Goal: Information Seeking & Learning: Learn about a topic

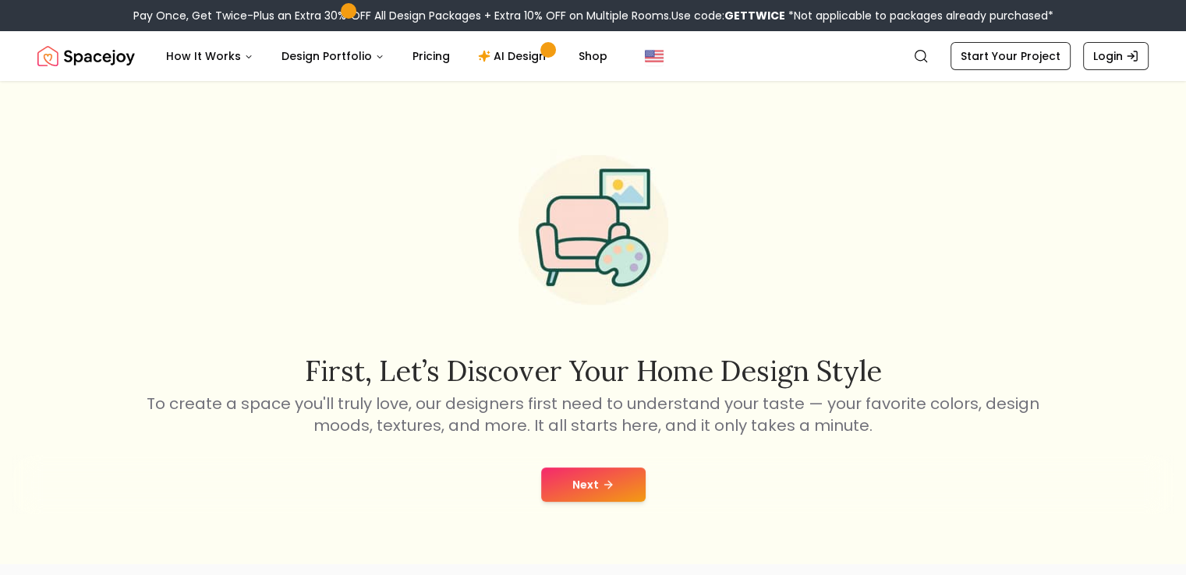
click at [586, 484] on button "Next" at bounding box center [593, 485] width 104 height 34
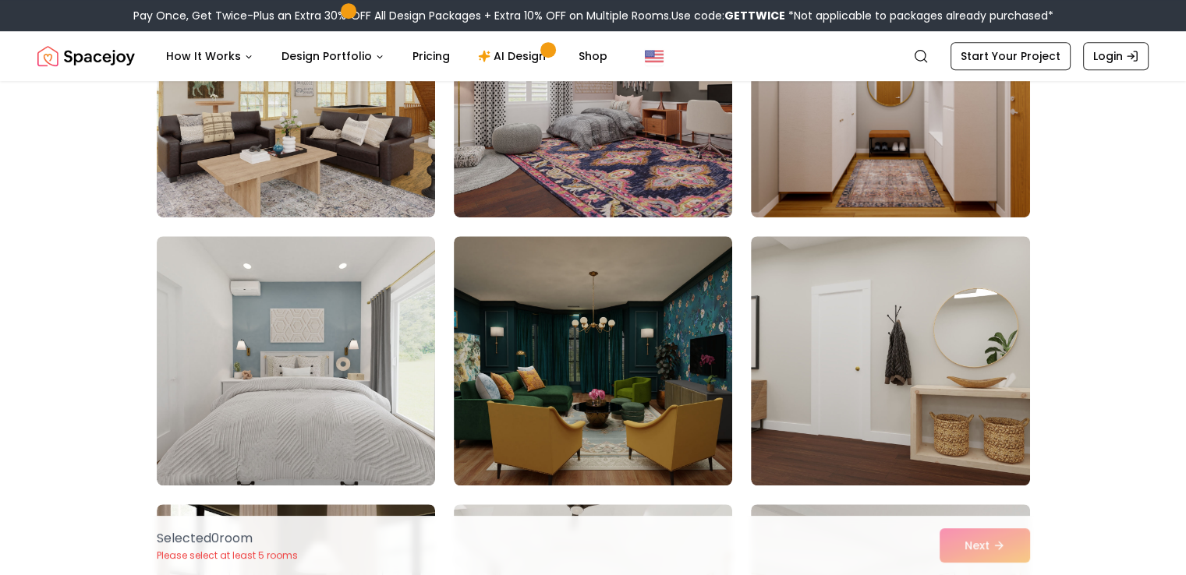
scroll to position [1092, 0]
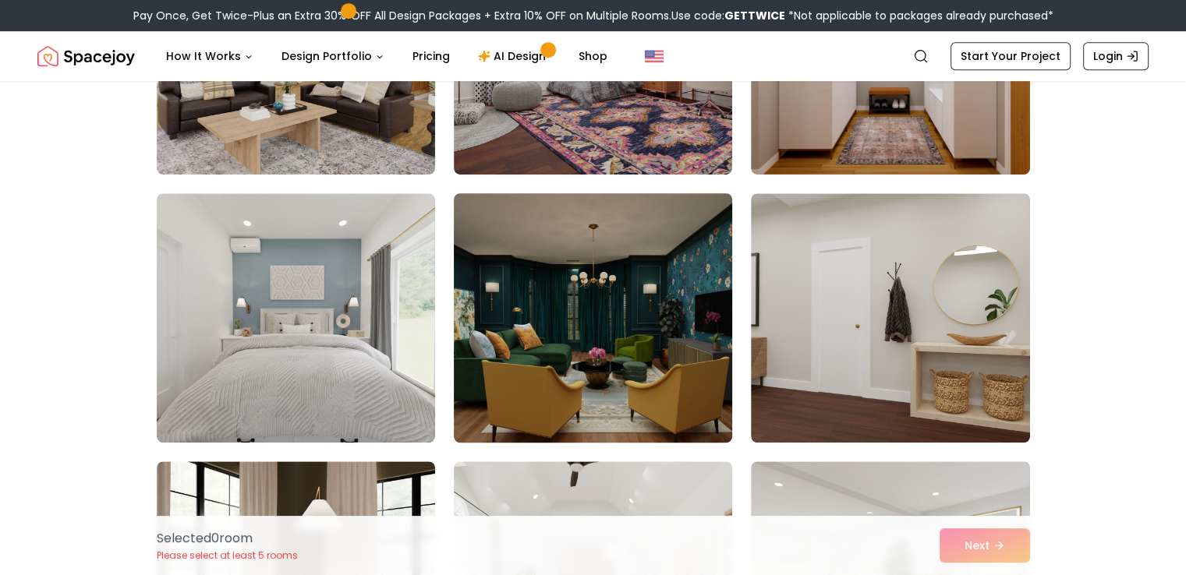
click at [529, 302] on img at bounding box center [593, 318] width 292 height 262
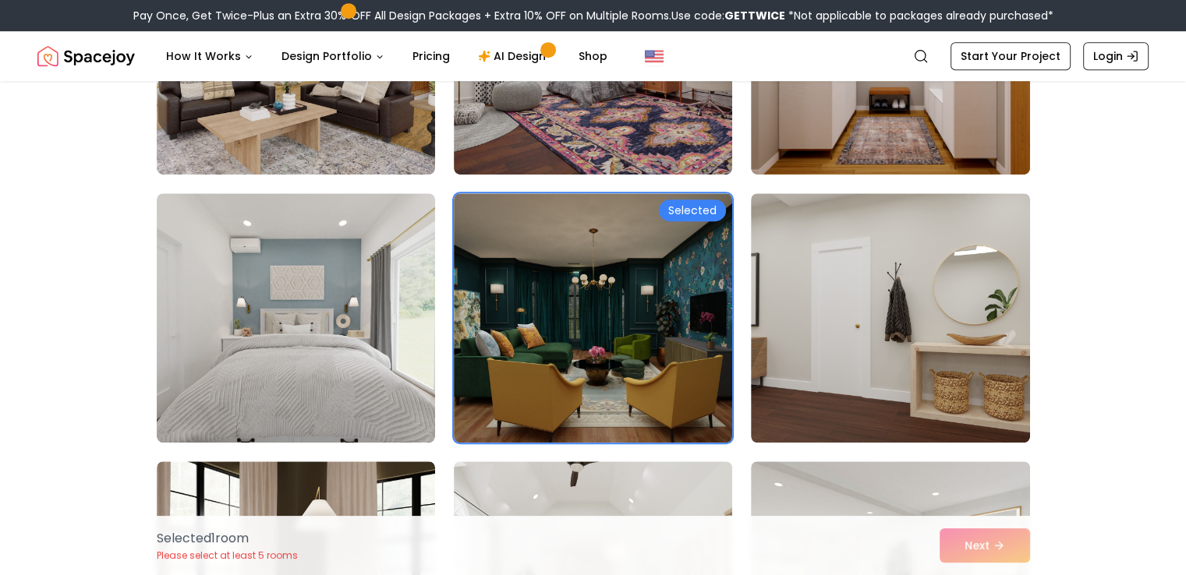
scroll to position [1273, 0]
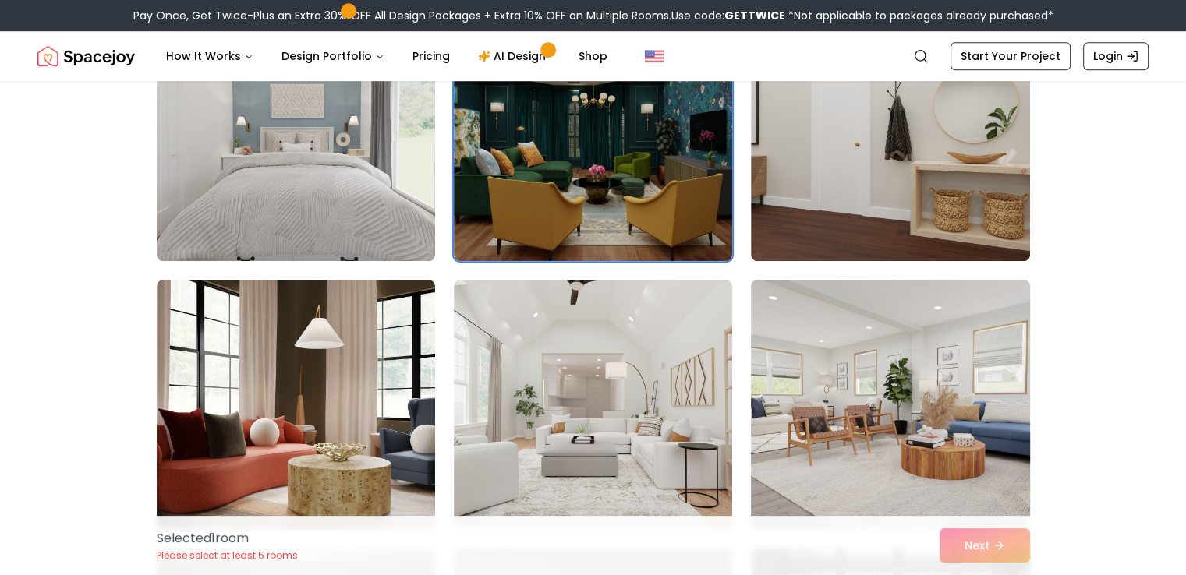
click at [907, 369] on img at bounding box center [890, 405] width 292 height 262
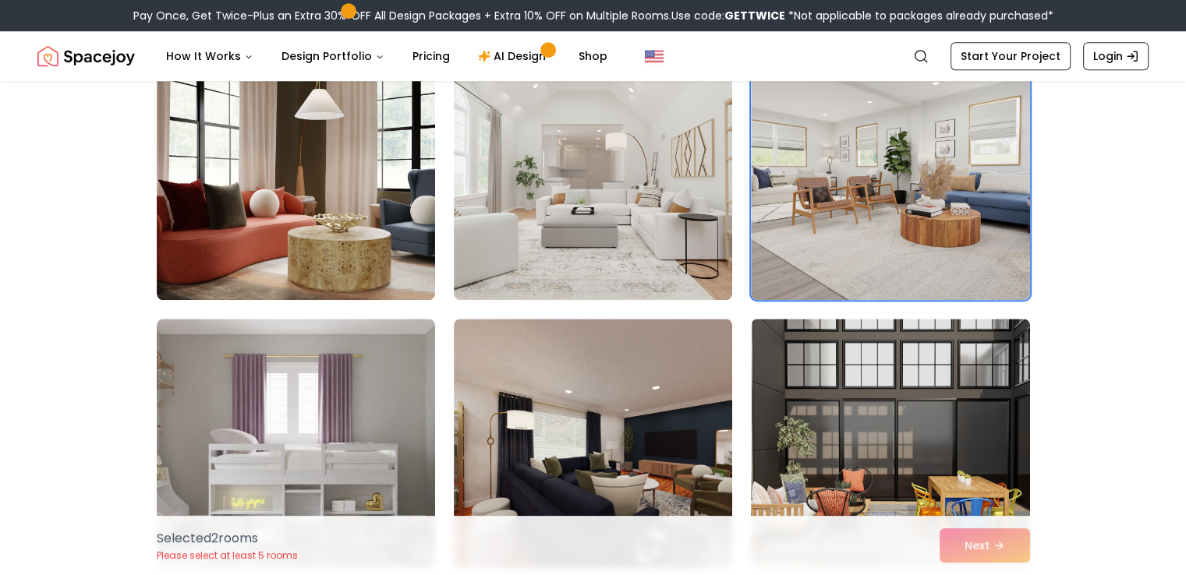
scroll to position [1637, 0]
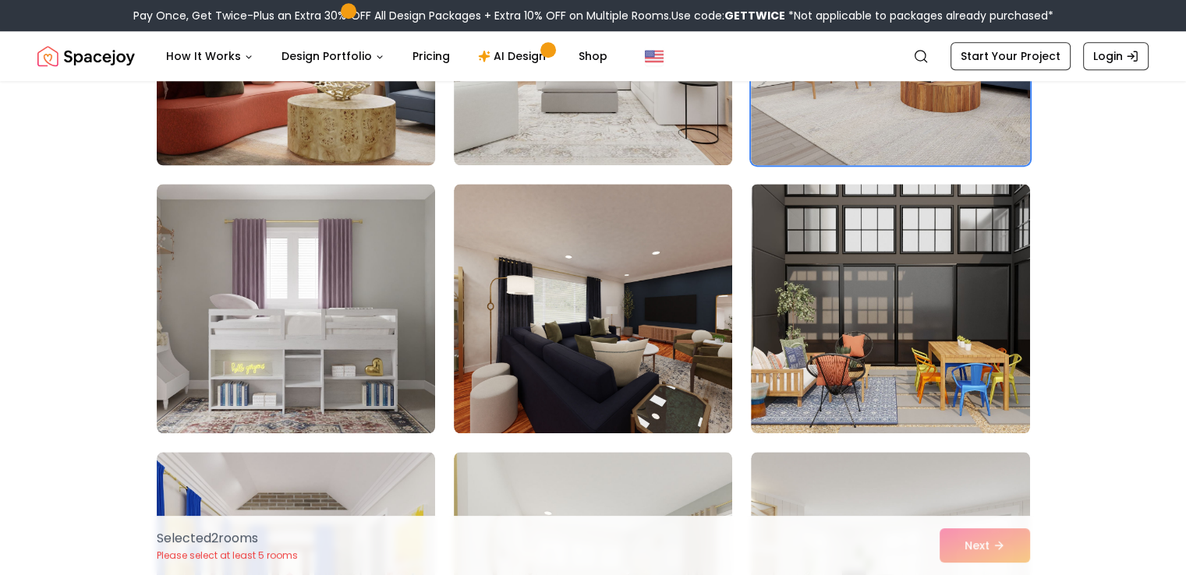
click at [276, 135] on img at bounding box center [296, 41] width 292 height 262
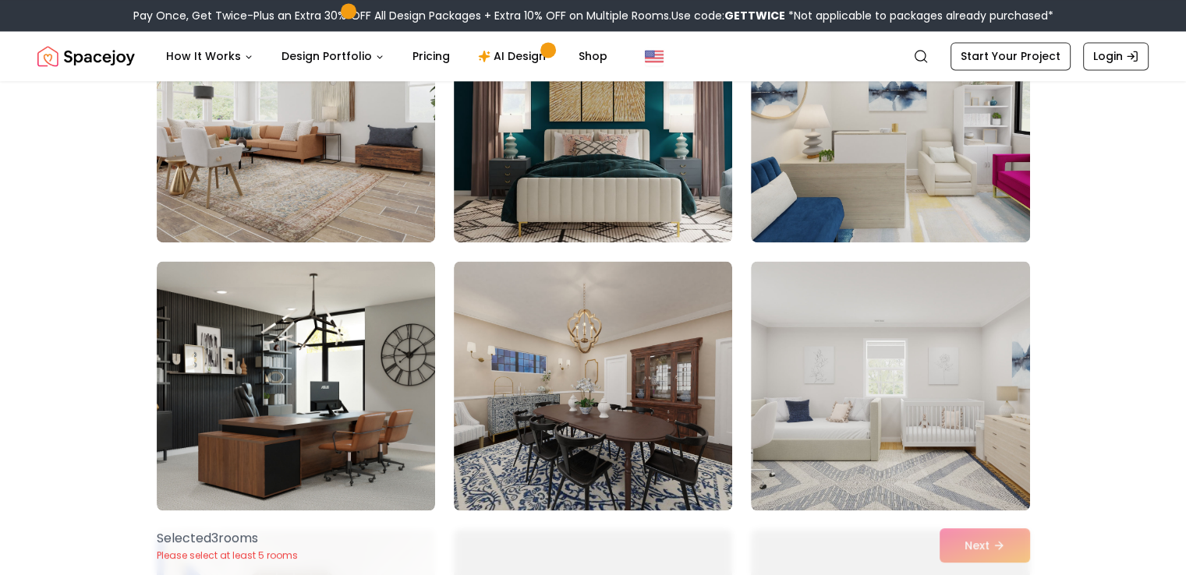
scroll to position [2546, 0]
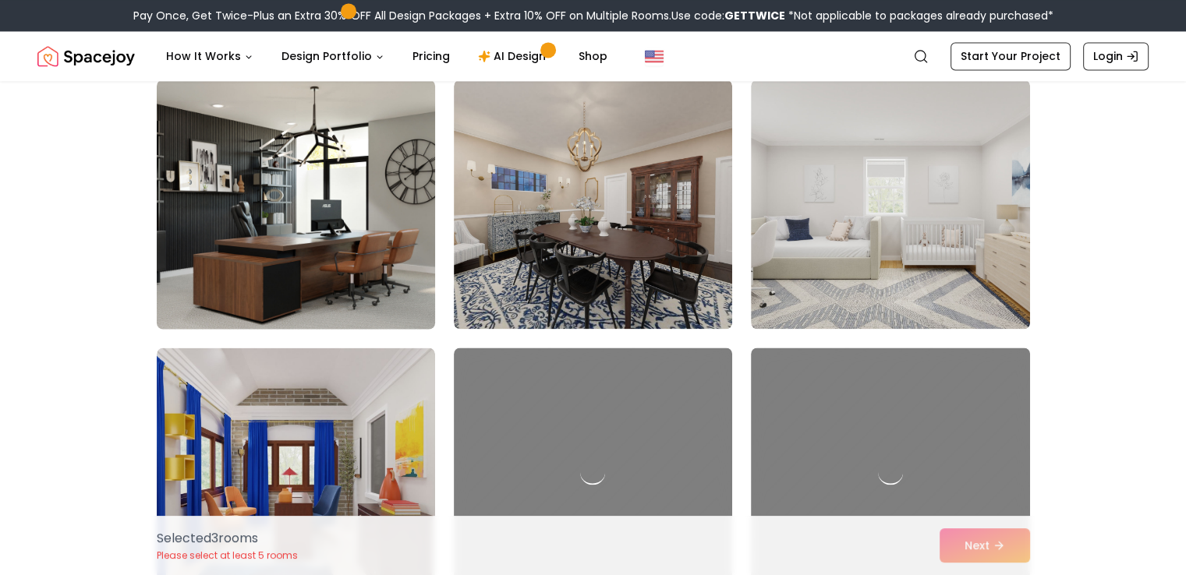
click at [253, 241] on img at bounding box center [296, 204] width 292 height 262
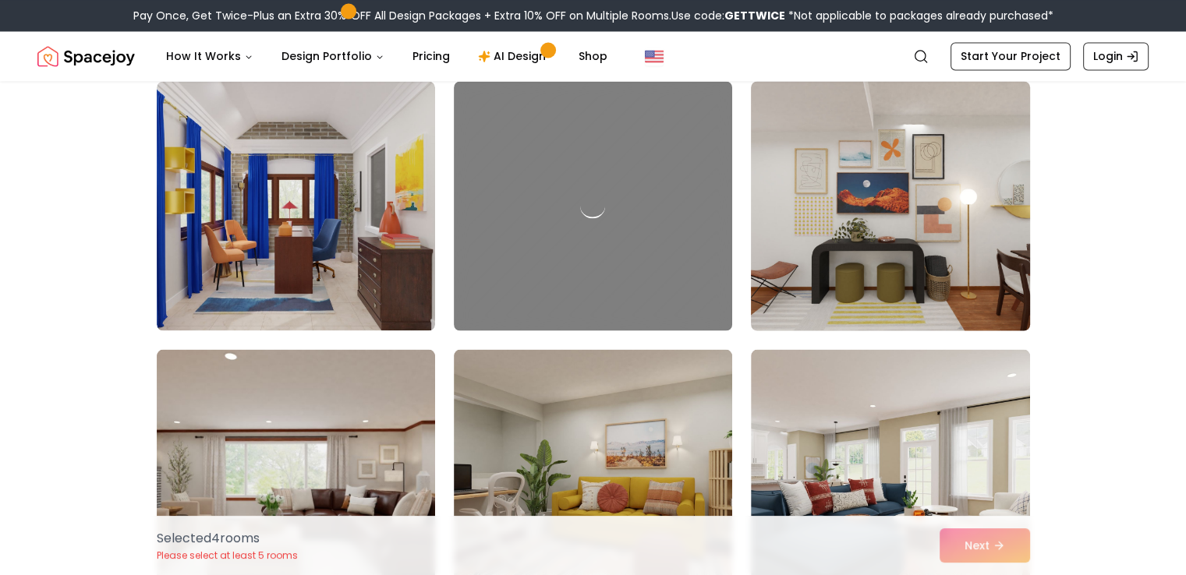
scroll to position [2910, 0]
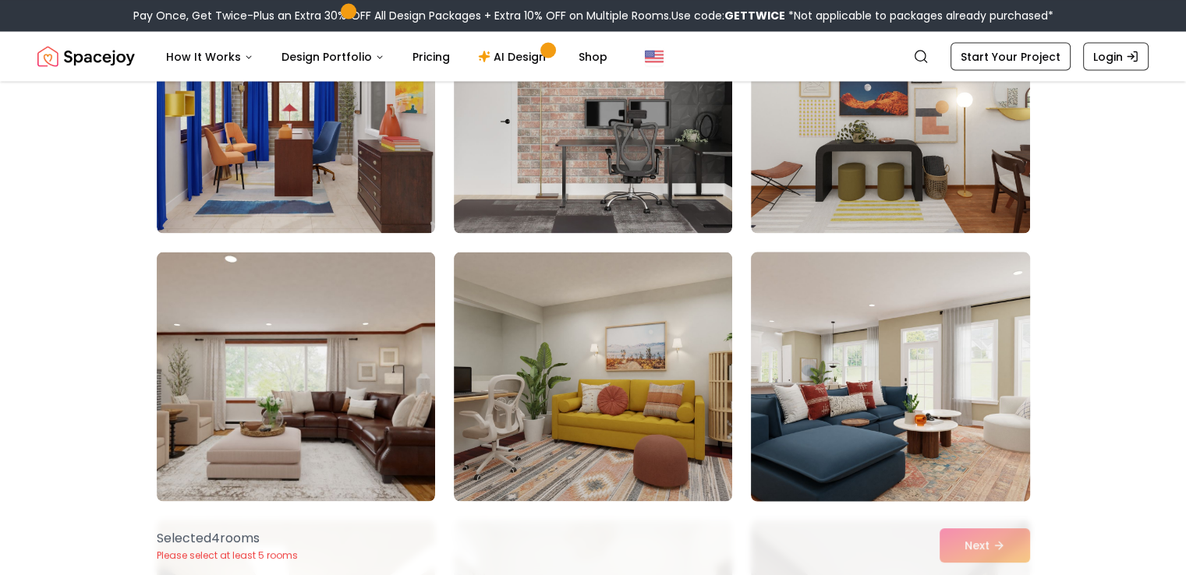
click at [938, 356] on img at bounding box center [890, 377] width 292 height 262
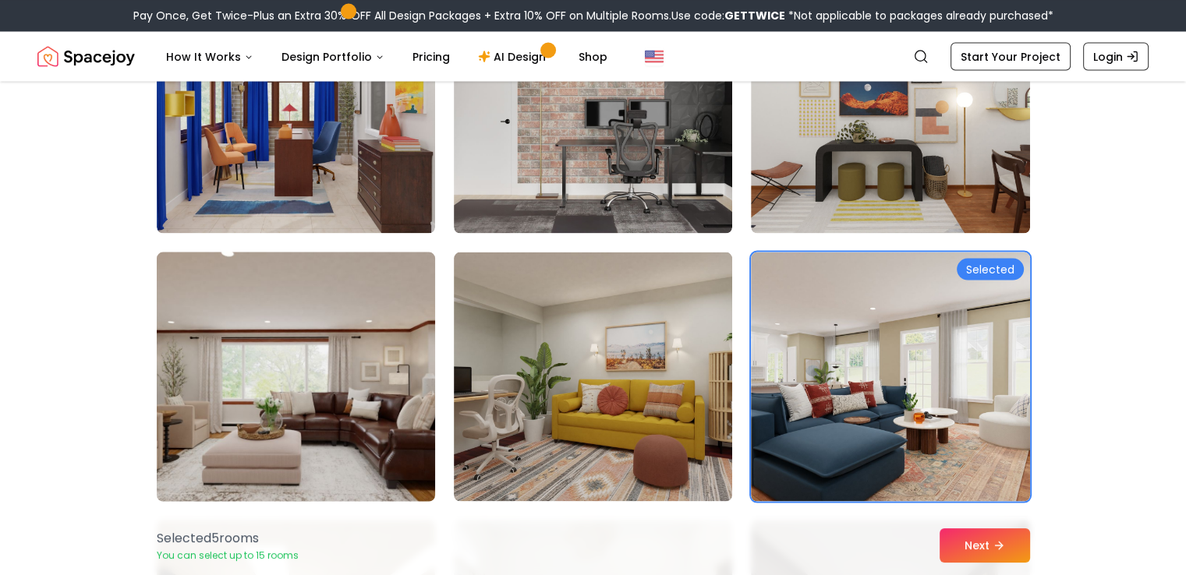
click at [338, 366] on img at bounding box center [296, 377] width 292 height 262
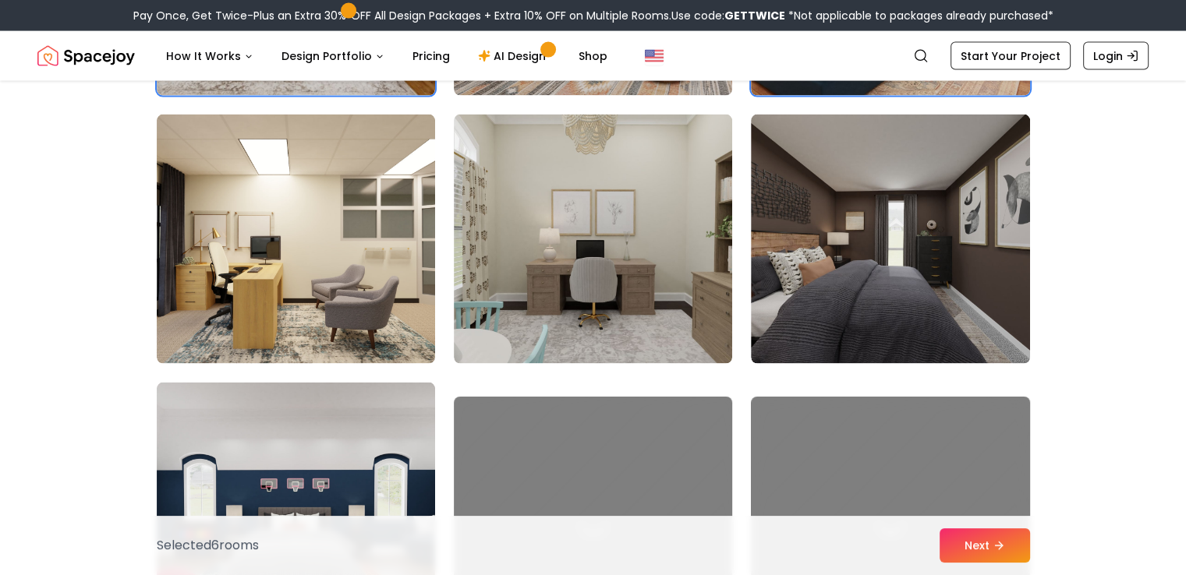
scroll to position [3456, 0]
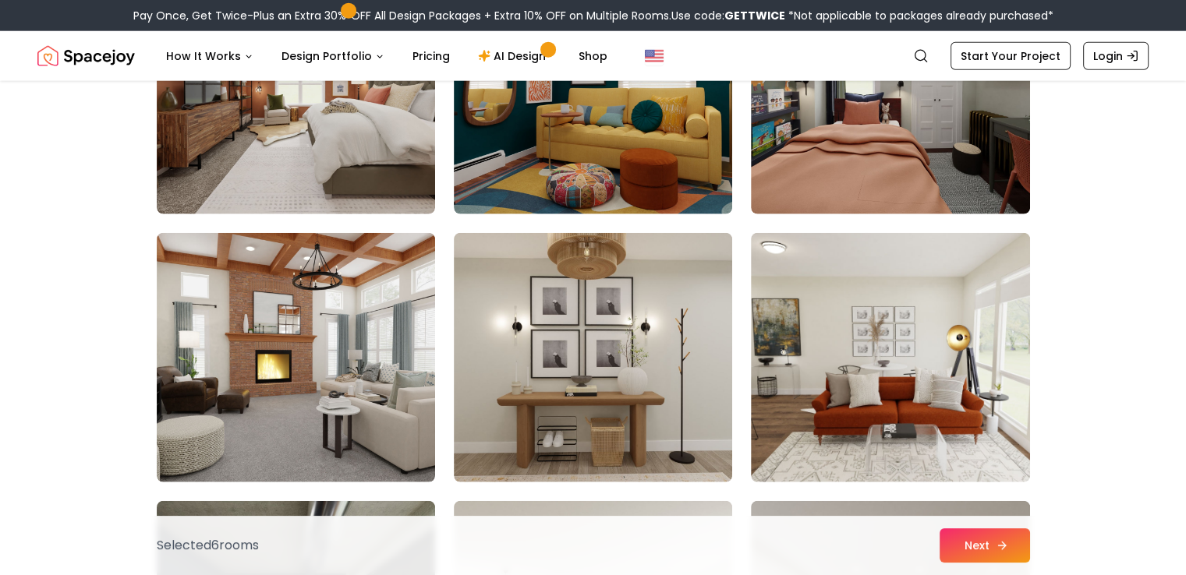
click at [993, 550] on button "Next" at bounding box center [984, 546] width 90 height 34
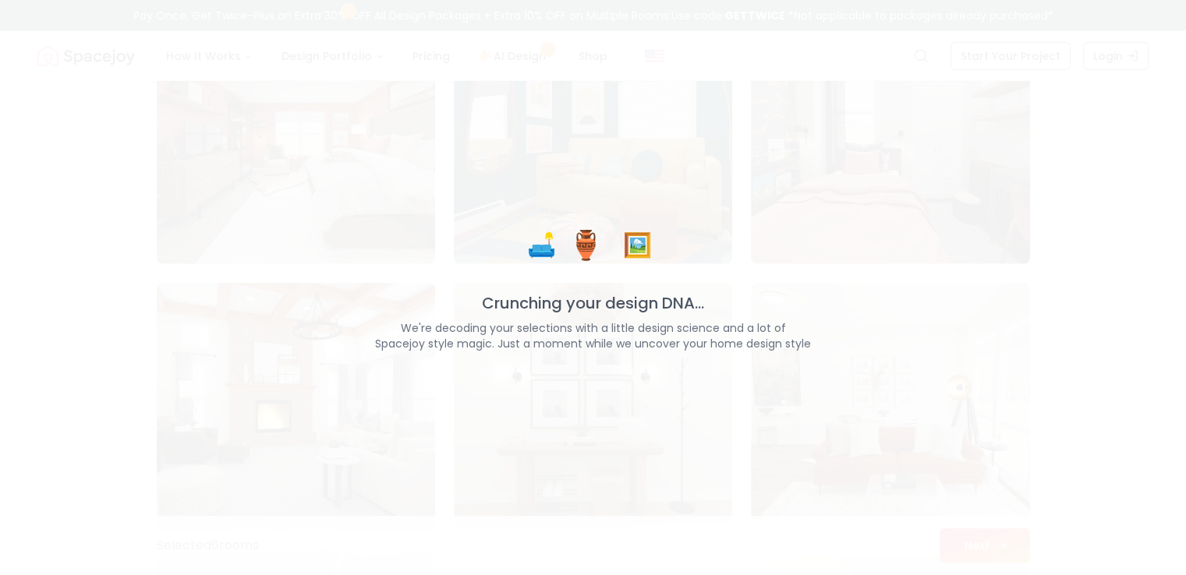
scroll to position [4052, 0]
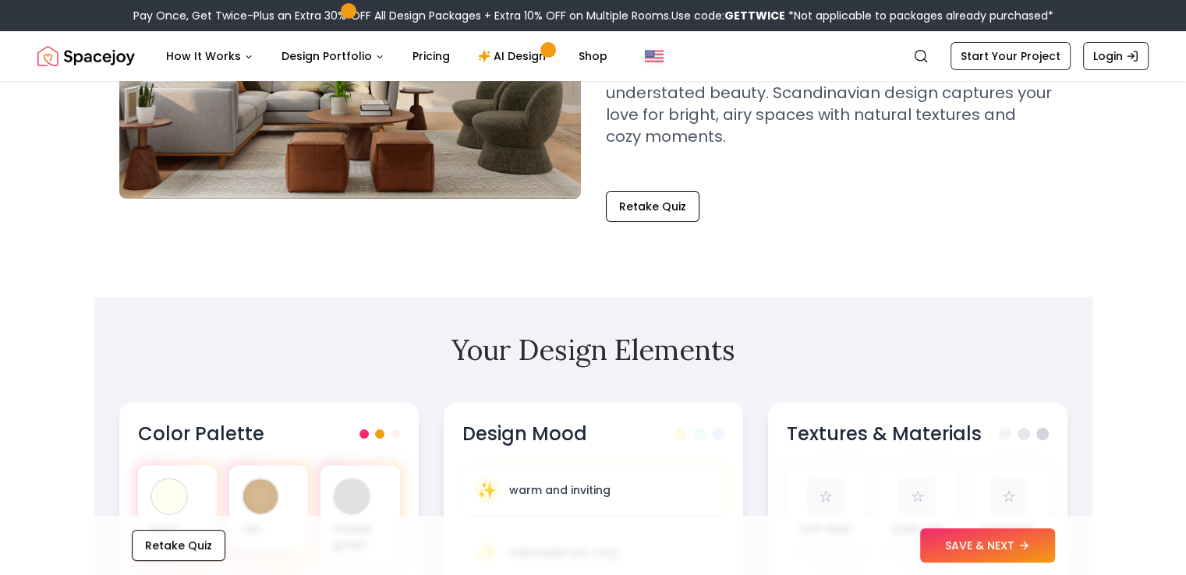
scroll to position [182, 0]
